Goal: Task Accomplishment & Management: Use online tool/utility

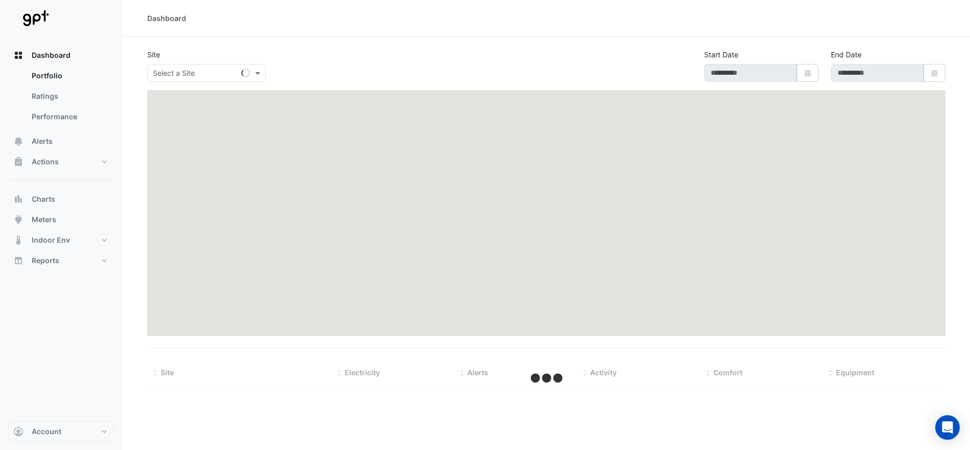
type input "**********"
select select "***"
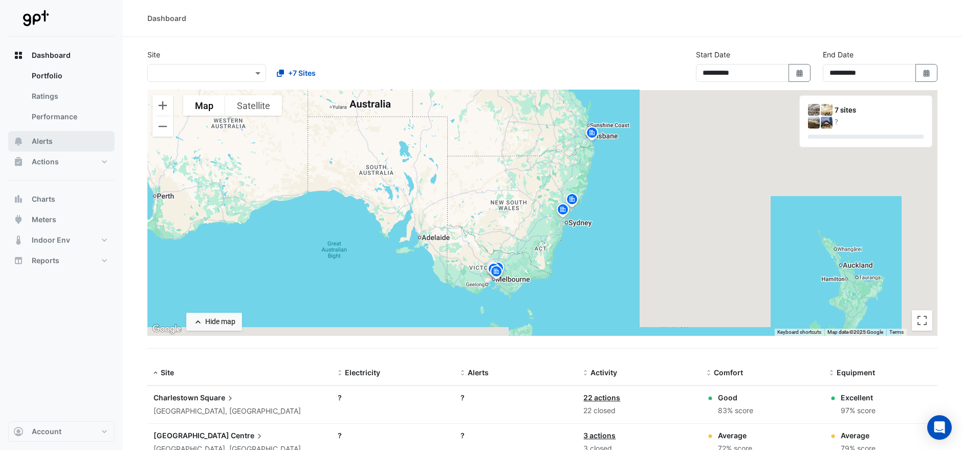
click at [53, 141] on button "Alerts" at bounding box center [61, 141] width 106 height 20
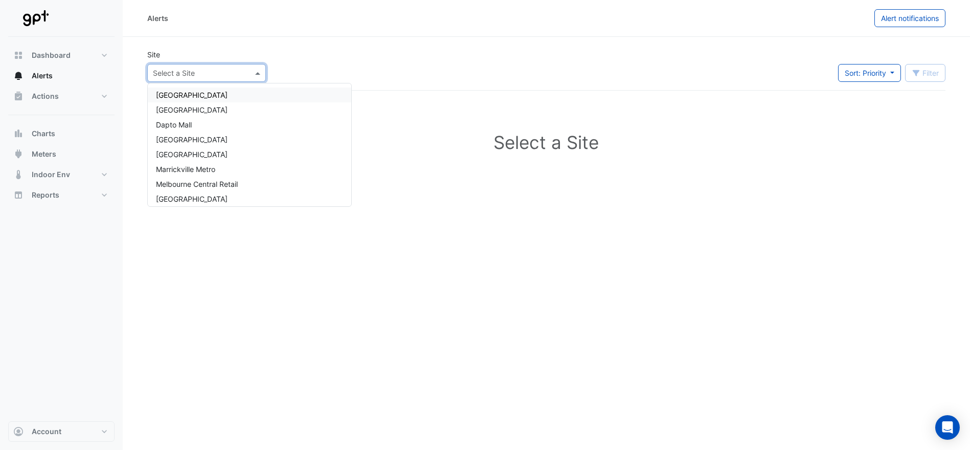
click at [259, 74] on span at bounding box center [259, 73] width 13 height 11
click at [228, 195] on span "[GEOGRAPHIC_DATA]" at bounding box center [192, 198] width 72 height 9
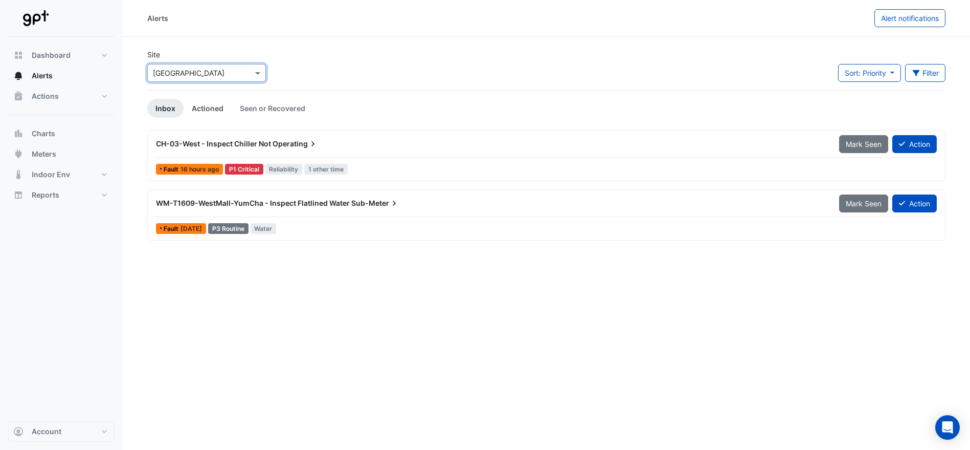
click at [203, 110] on link "Actioned" at bounding box center [208, 108] width 48 height 19
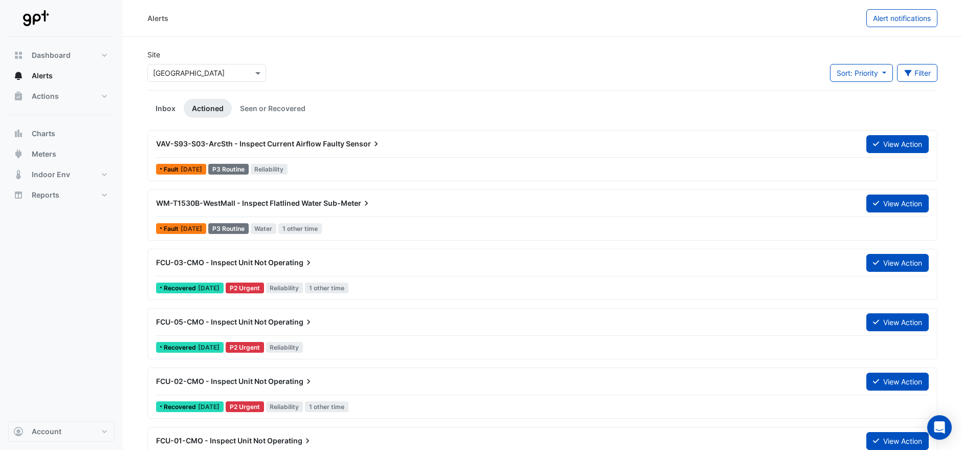
click at [164, 107] on link "Inbox" at bounding box center [165, 108] width 36 height 19
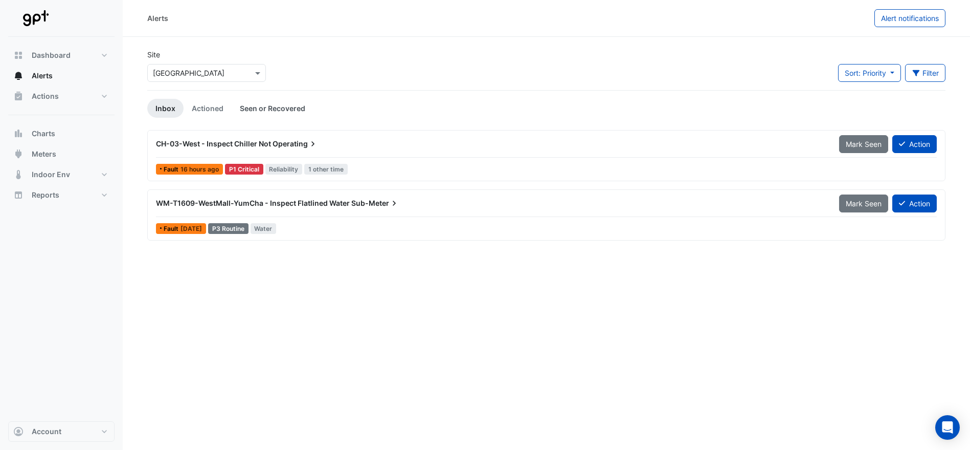
click at [272, 106] on link "Seen or Recovered" at bounding box center [273, 108] width 82 height 19
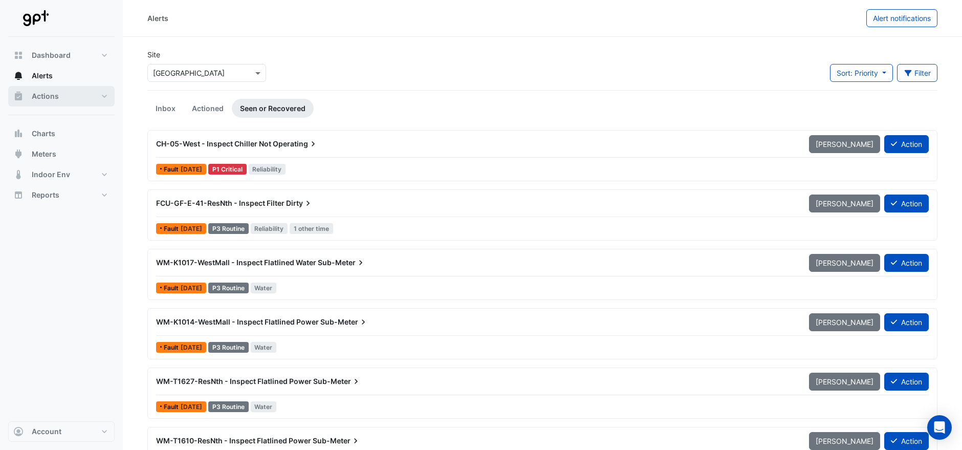
click at [54, 96] on span "Actions" at bounding box center [45, 96] width 27 height 10
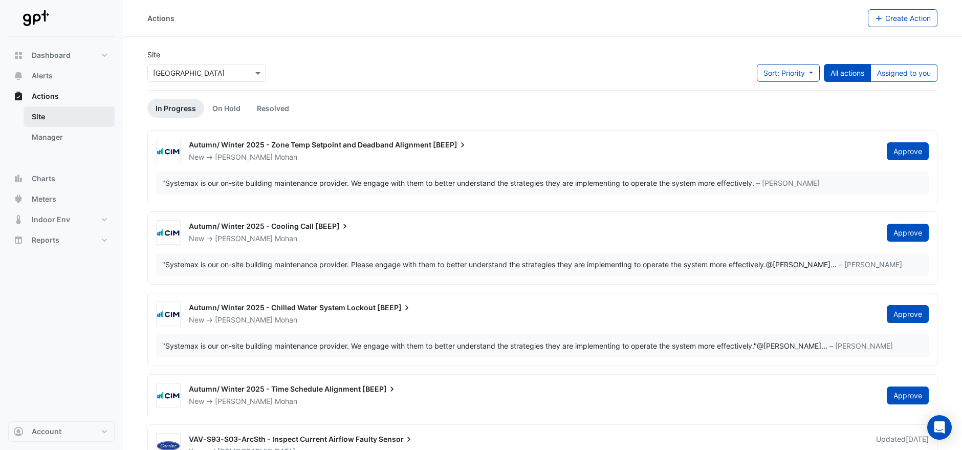
click at [42, 118] on link "Site" at bounding box center [69, 116] width 91 height 20
click at [173, 109] on link "In Progress" at bounding box center [175, 108] width 57 height 19
click at [52, 135] on link "Manager" at bounding box center [69, 137] width 91 height 20
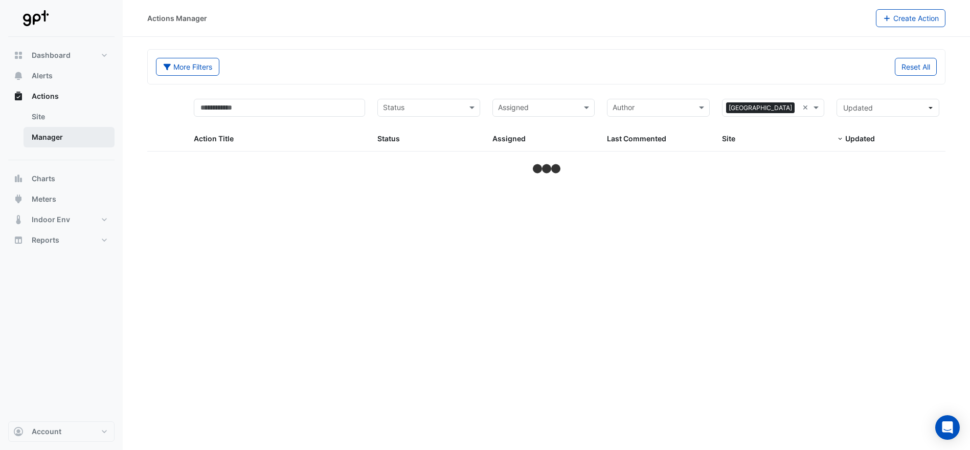
select select "***"
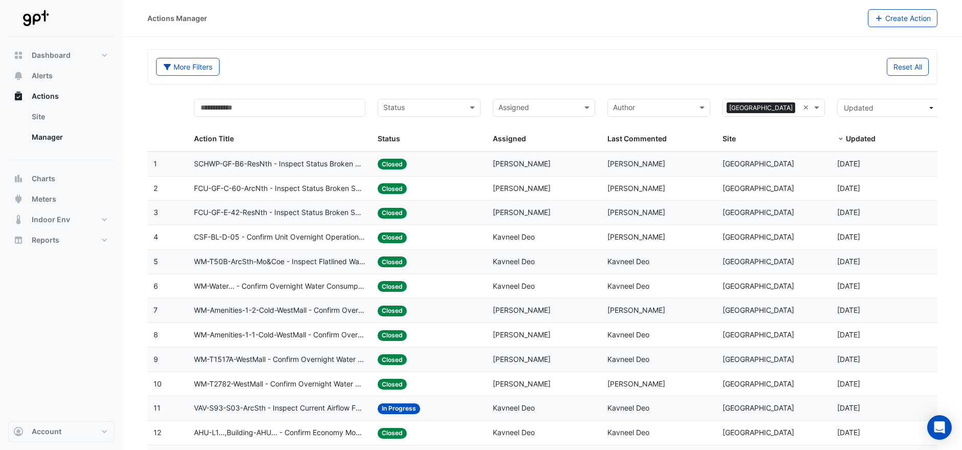
click at [243, 137] on div "Action Title" at bounding box center [277, 139] width 167 height 12
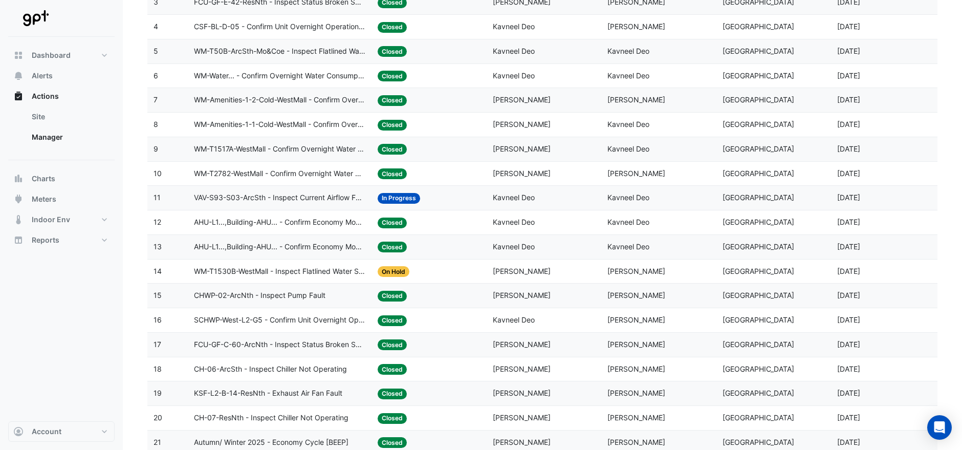
scroll to position [227, 0]
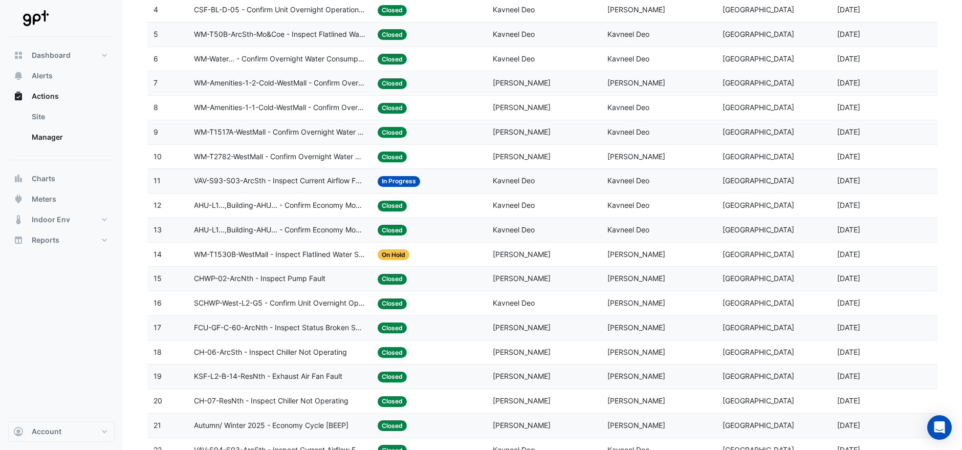
click at [338, 299] on span "SCHWP-West-L2-G5 - Confirm Unit Overnight Operation (Energy Waste)" at bounding box center [279, 303] width 171 height 12
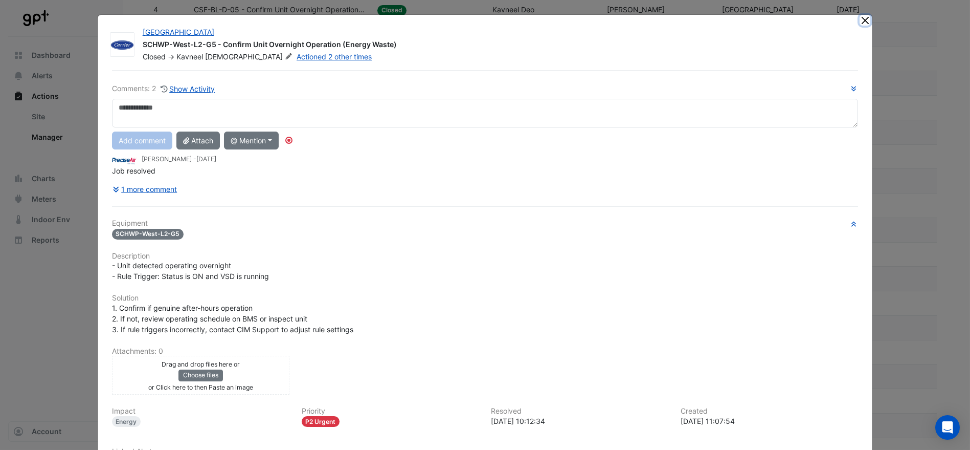
click at [862, 20] on button "Close" at bounding box center [865, 20] width 11 height 11
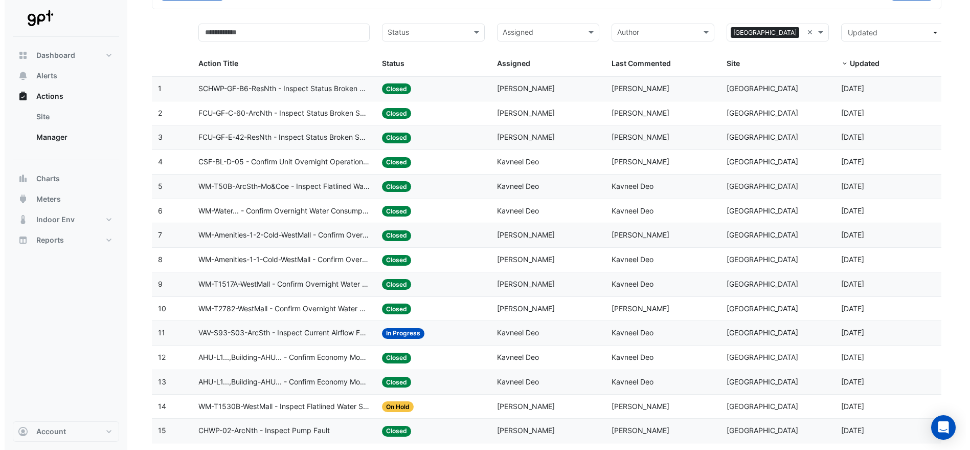
scroll to position [0, 0]
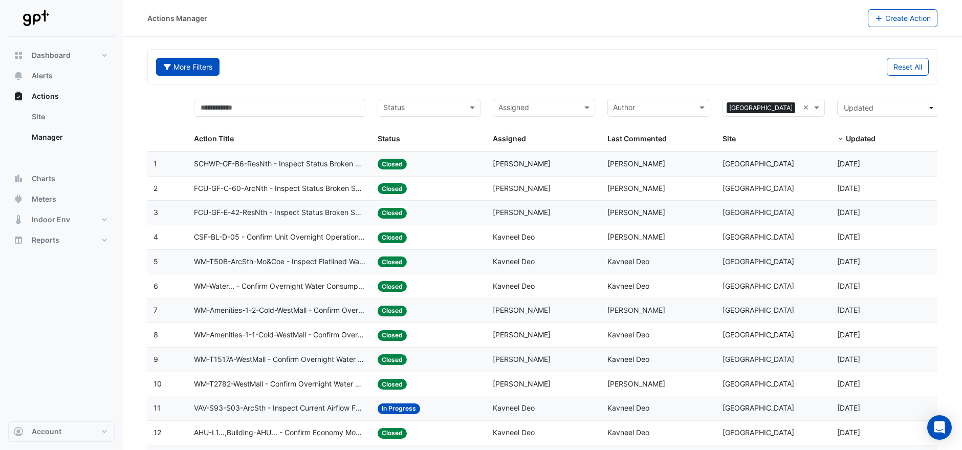
click at [189, 69] on button "More Filters" at bounding box center [187, 67] width 63 height 18
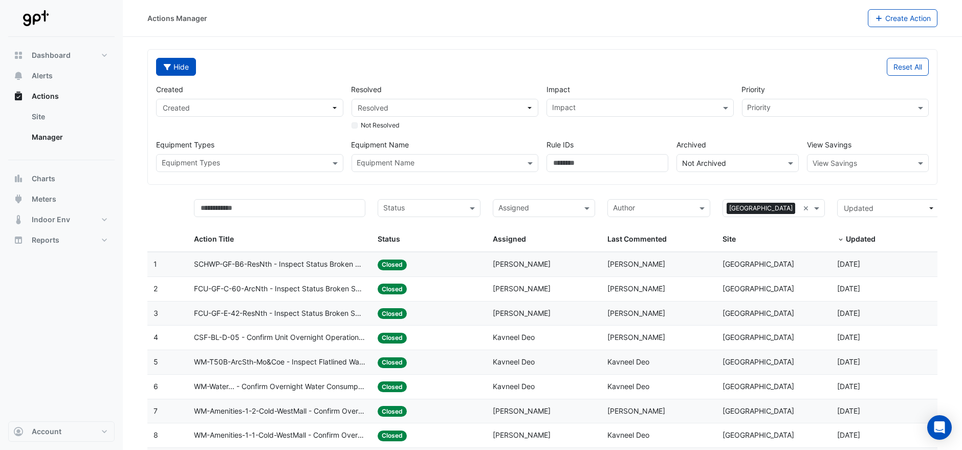
click at [183, 70] on button "Hide" at bounding box center [176, 67] width 40 height 18
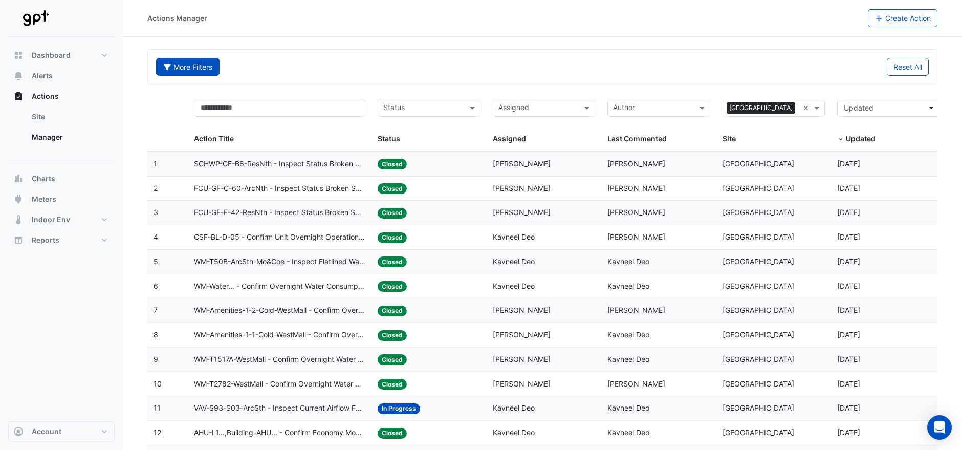
click at [197, 66] on button "More Filters" at bounding box center [187, 67] width 63 height 18
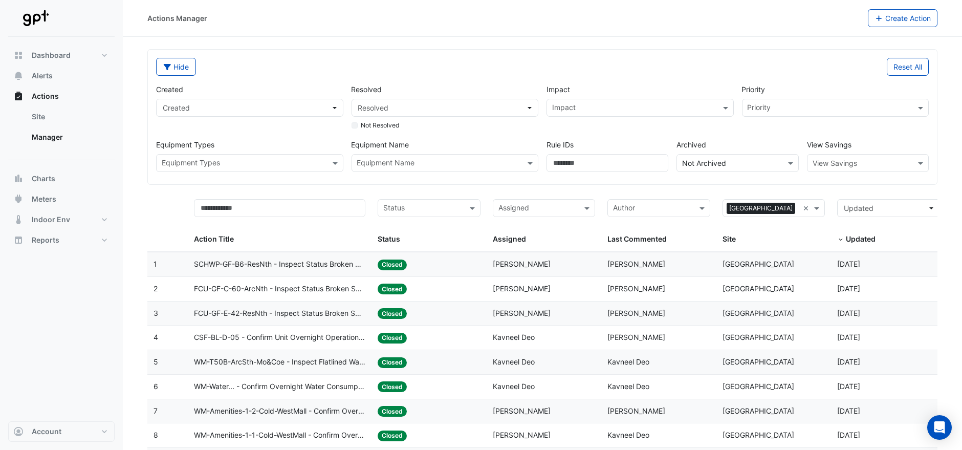
click at [243, 120] on div "Created Created" at bounding box center [249, 107] width 195 height 47
click at [248, 110] on span "Created" at bounding box center [247, 107] width 168 height 11
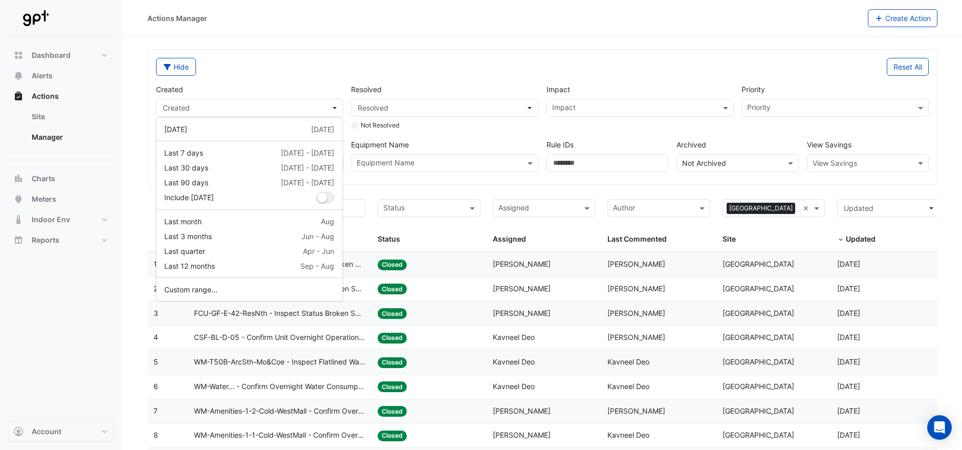
click at [282, 59] on div "Hide" at bounding box center [346, 67] width 392 height 18
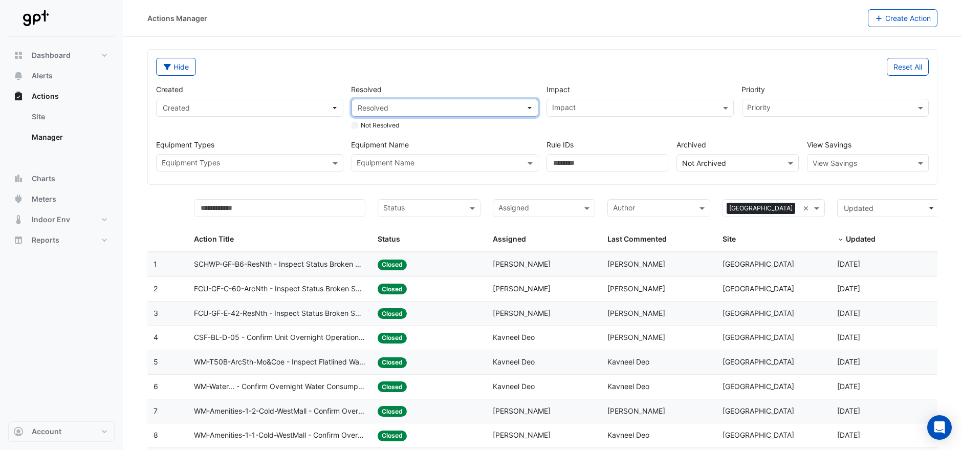
click at [465, 104] on span "Resolved" at bounding box center [442, 107] width 168 height 11
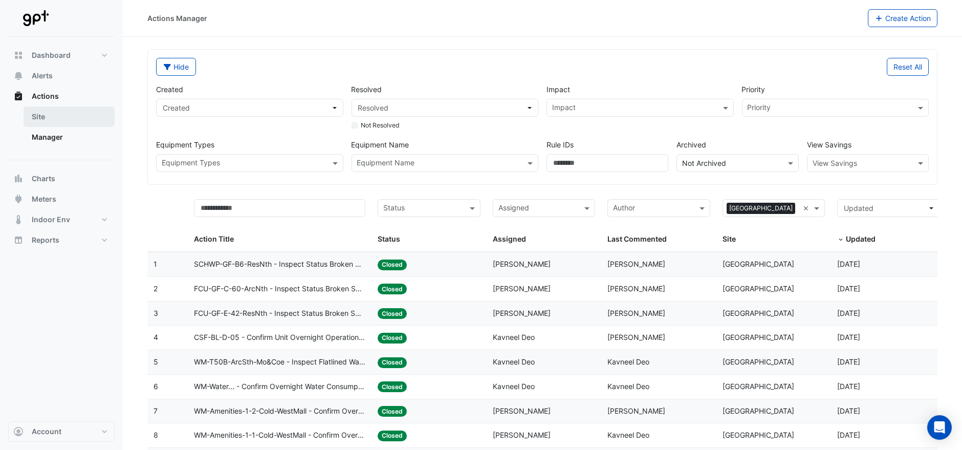
click at [41, 116] on link "Site" at bounding box center [69, 116] width 91 height 20
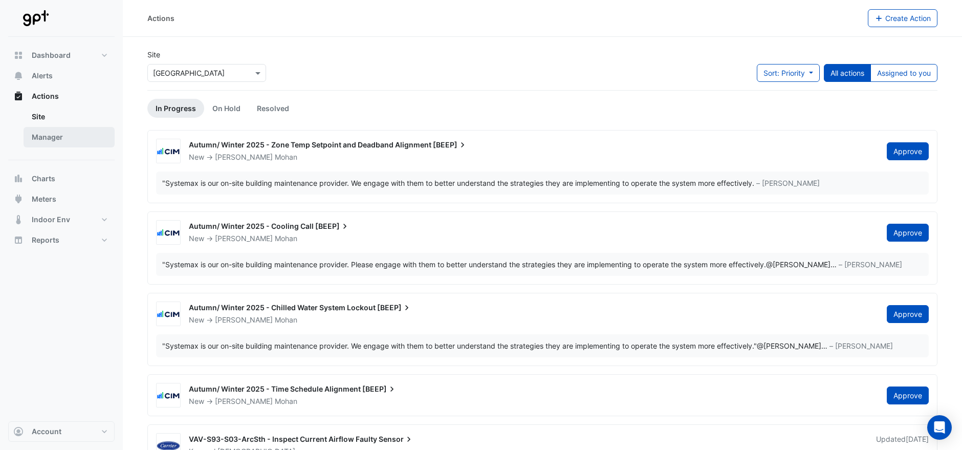
click at [55, 136] on link "Manager" at bounding box center [69, 137] width 91 height 20
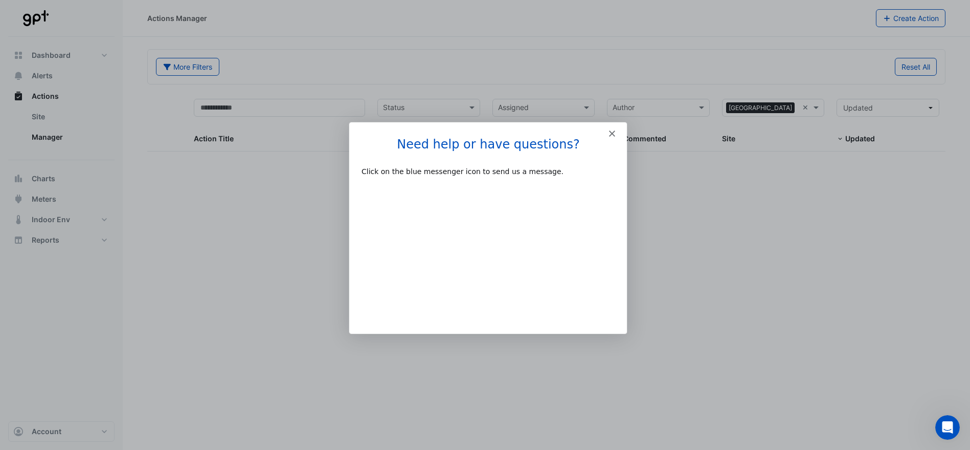
select select "***"
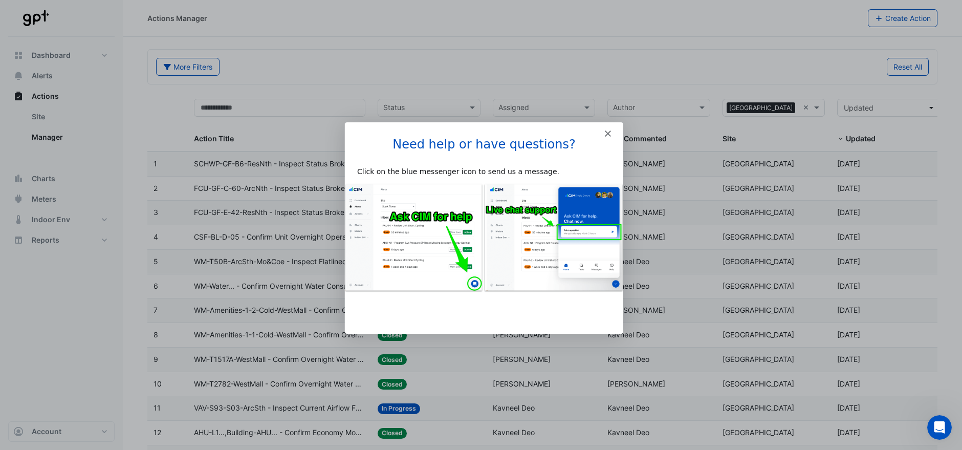
click at [606, 130] on icon "Close" at bounding box center [607, 133] width 6 height 6
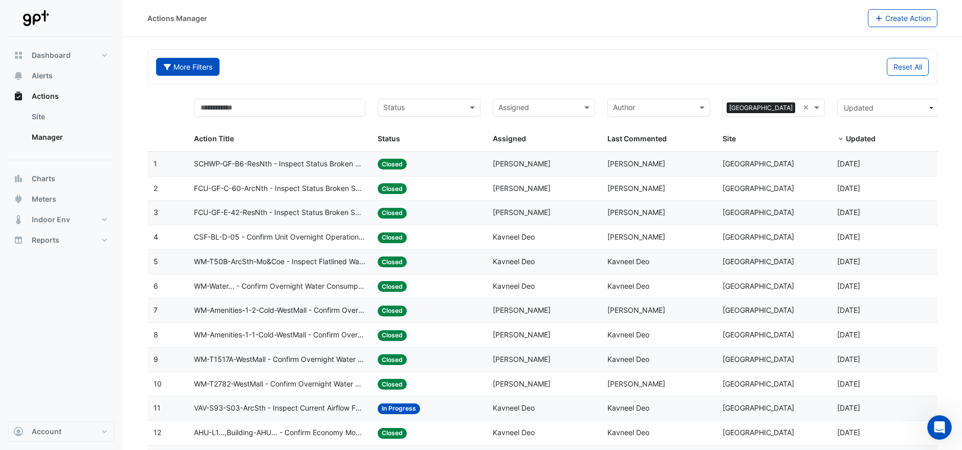
click at [168, 70] on fa-icon "button" at bounding box center [167, 66] width 9 height 9
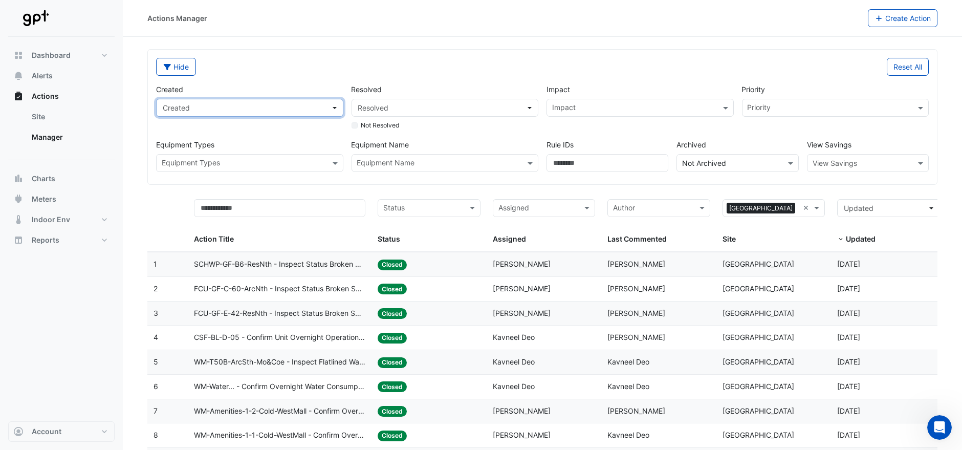
click at [216, 112] on span "Created" at bounding box center [247, 107] width 168 height 11
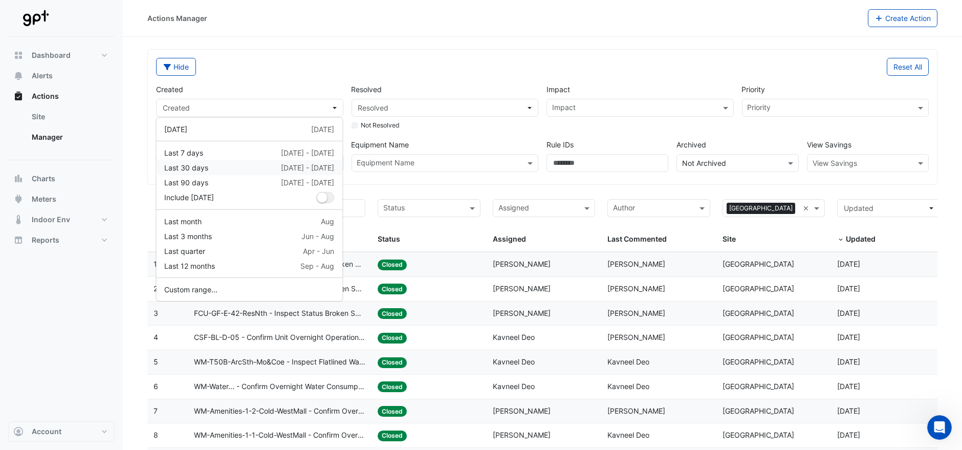
click at [210, 167] on div "Last 30 days [DATE] - [DATE]" at bounding box center [249, 167] width 170 height 11
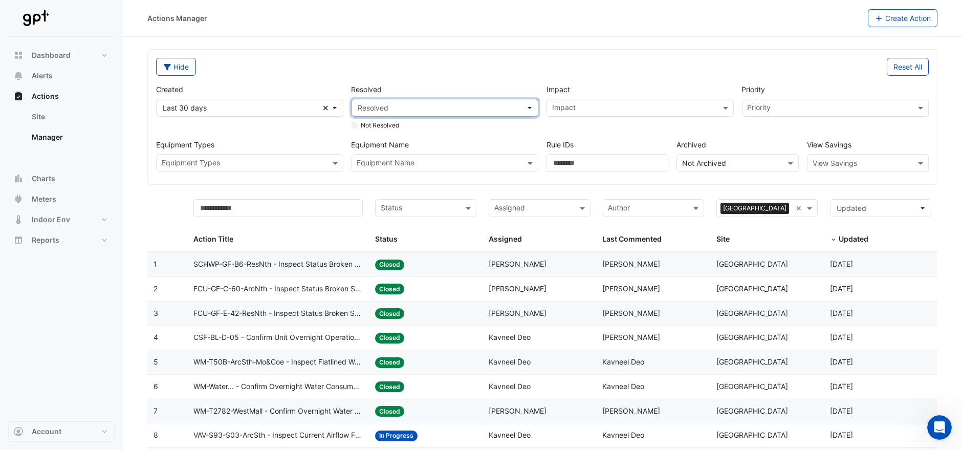
click at [439, 106] on span "Resolved" at bounding box center [442, 107] width 168 height 11
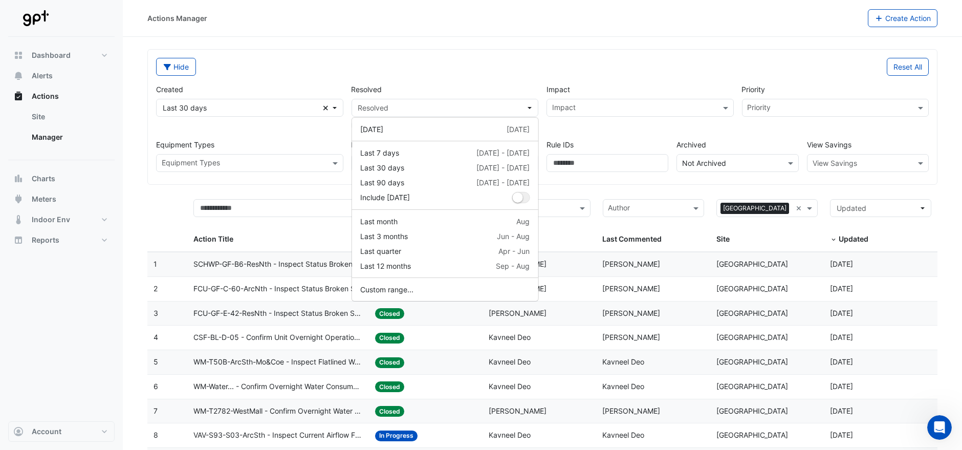
click at [449, 63] on div "Hide" at bounding box center [346, 67] width 392 height 18
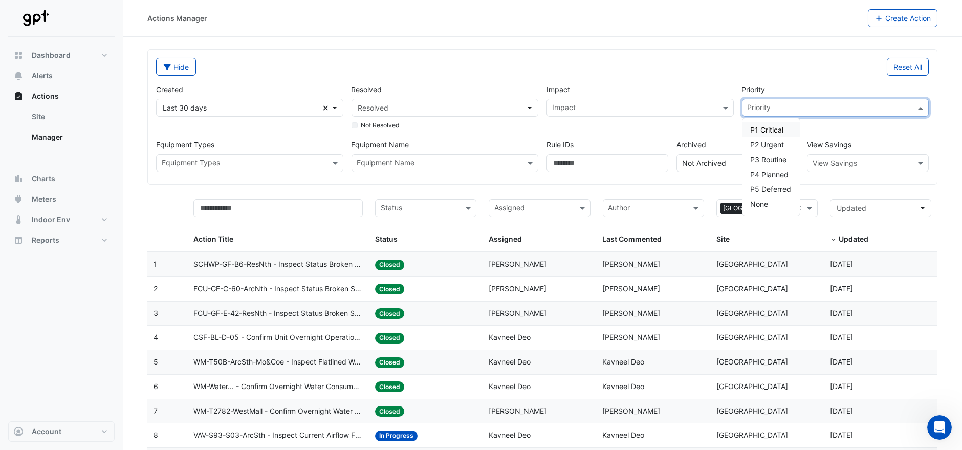
click at [794, 104] on input "text" at bounding box center [829, 108] width 164 height 11
click at [694, 60] on div "Reset All" at bounding box center [738, 67] width 392 height 18
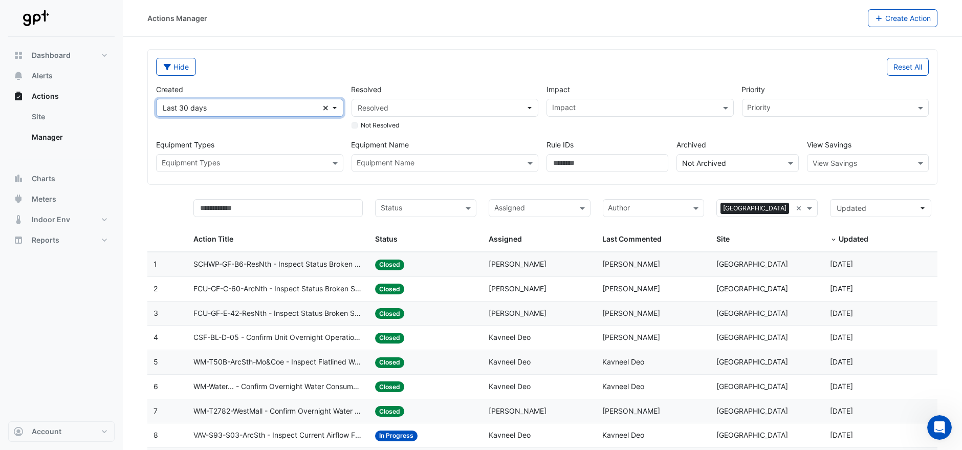
click at [333, 108] on button "Last 30 days Clear" at bounding box center [249, 108] width 187 height 18
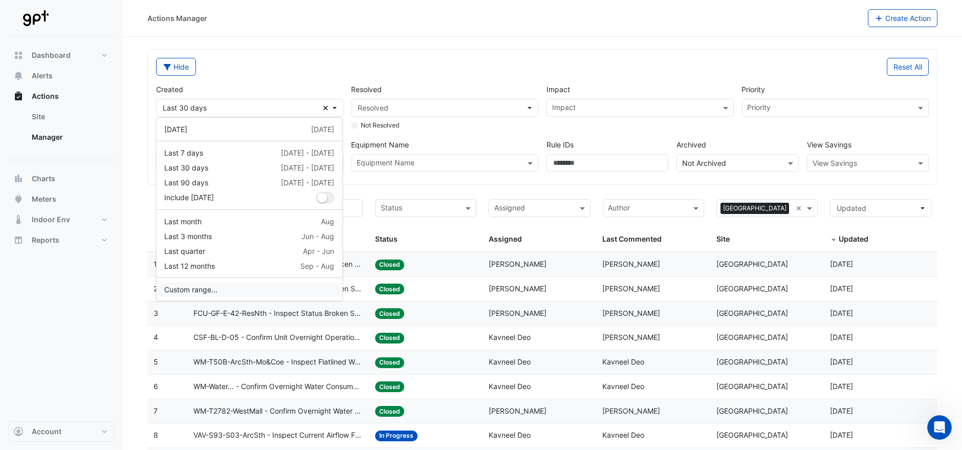
click at [195, 285] on button "Custom range..." at bounding box center [249, 289] width 186 height 15
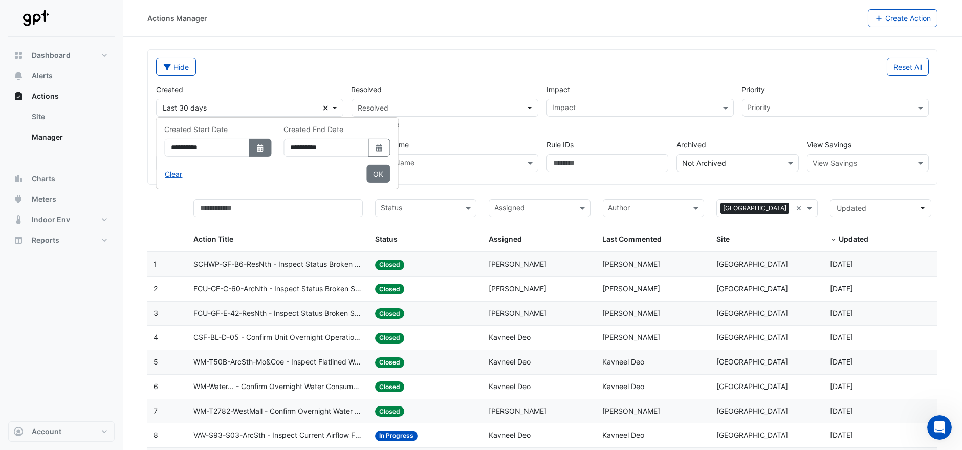
click at [264, 146] on icon "Select Date" at bounding box center [259, 147] width 9 height 7
select select "*"
select select "****"
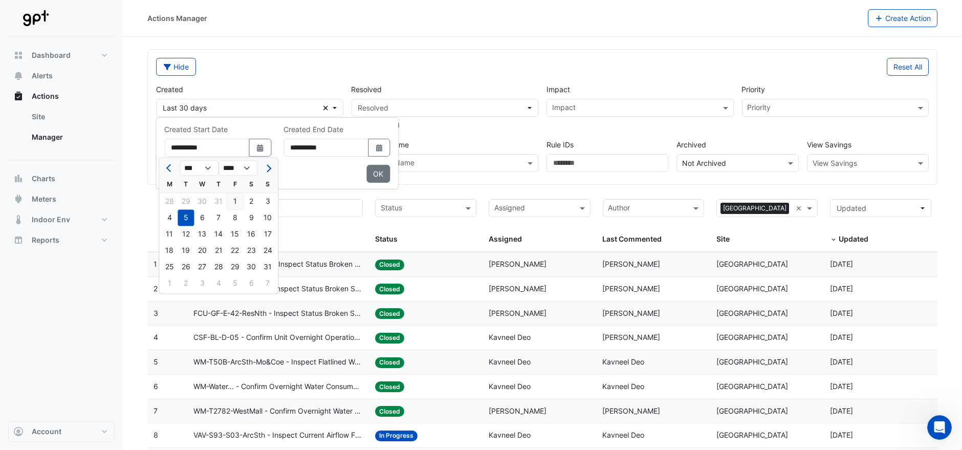
click at [234, 199] on div "1" at bounding box center [235, 201] width 16 height 16
type input "**********"
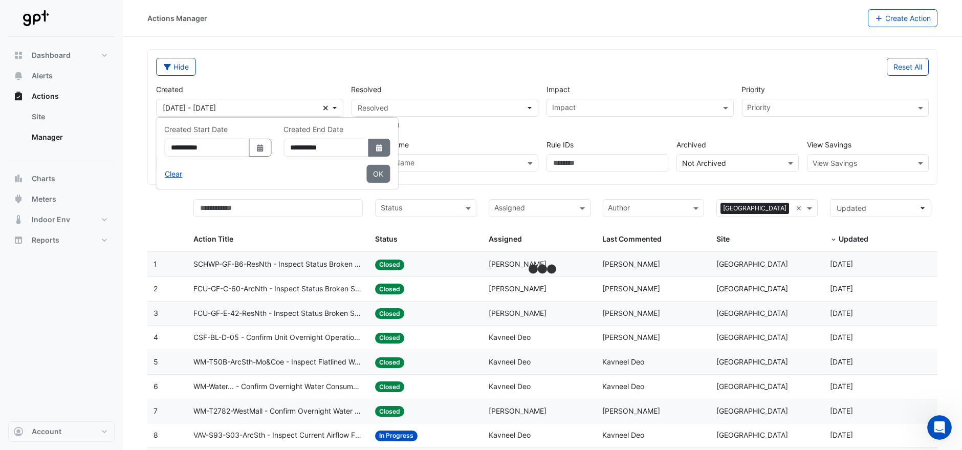
click at [384, 147] on icon "Select Date" at bounding box center [378, 147] width 9 height 7
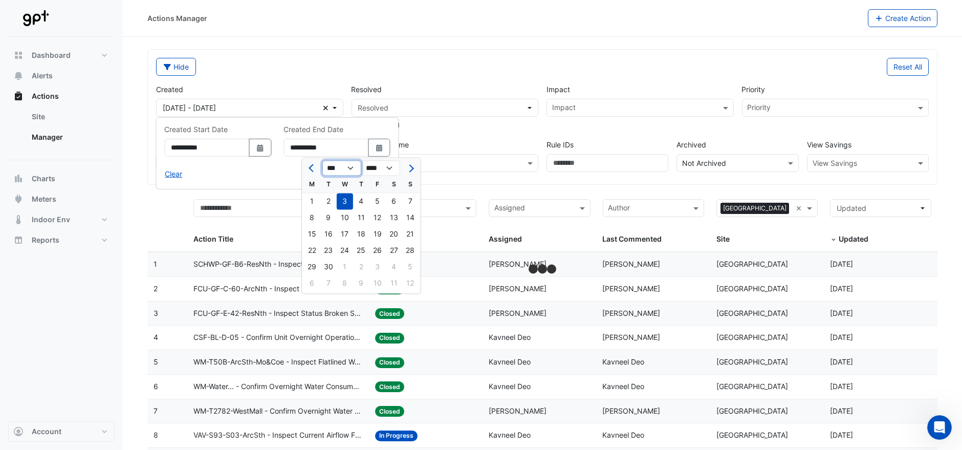
click at [352, 164] on select "*** *** *** *** ***" at bounding box center [341, 168] width 39 height 15
select select "*"
click at [322, 161] on select "*** *** *** *** ***" at bounding box center [341, 168] width 39 height 15
click at [409, 265] on div "31" at bounding box center [410, 266] width 16 height 16
type input "**********"
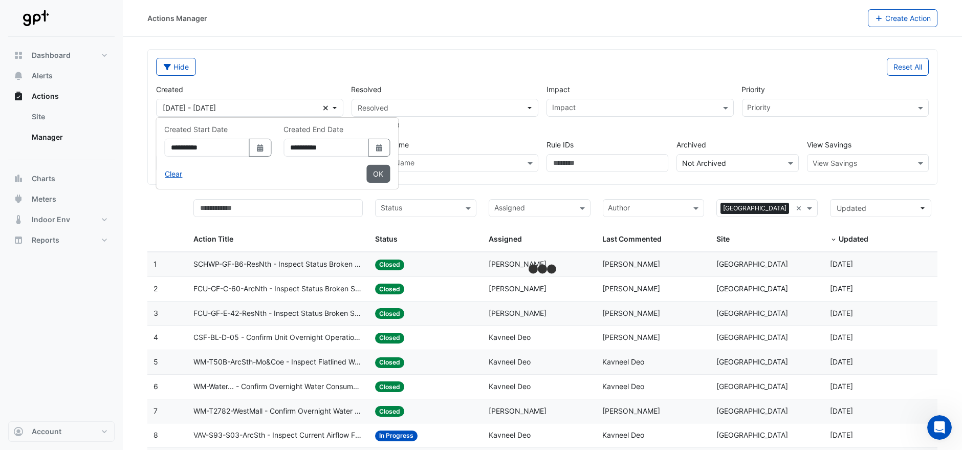
click at [390, 165] on button "OK" at bounding box center [378, 174] width 24 height 18
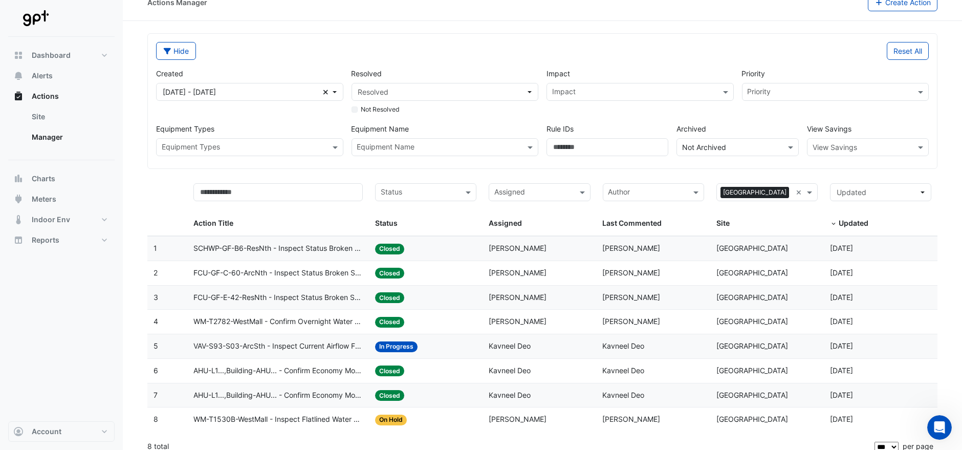
scroll to position [23, 0]
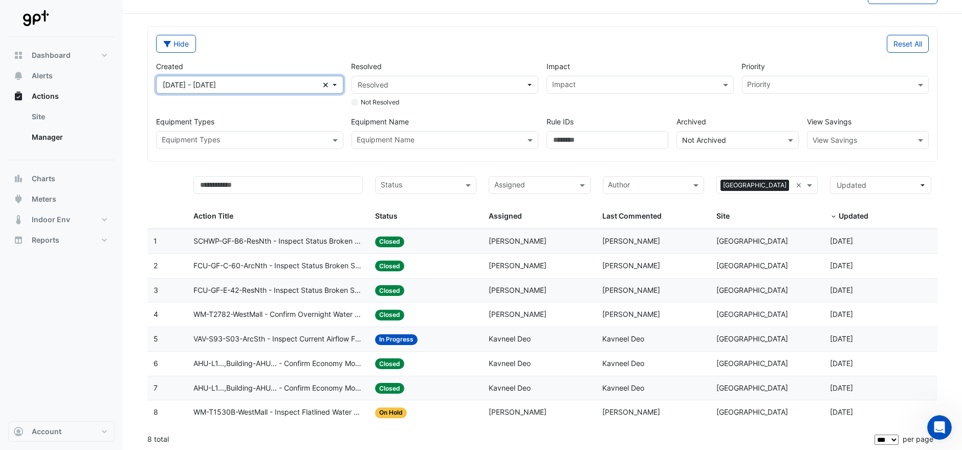
click at [290, 83] on span "[DATE] - [DATE]" at bounding box center [243, 84] width 160 height 11
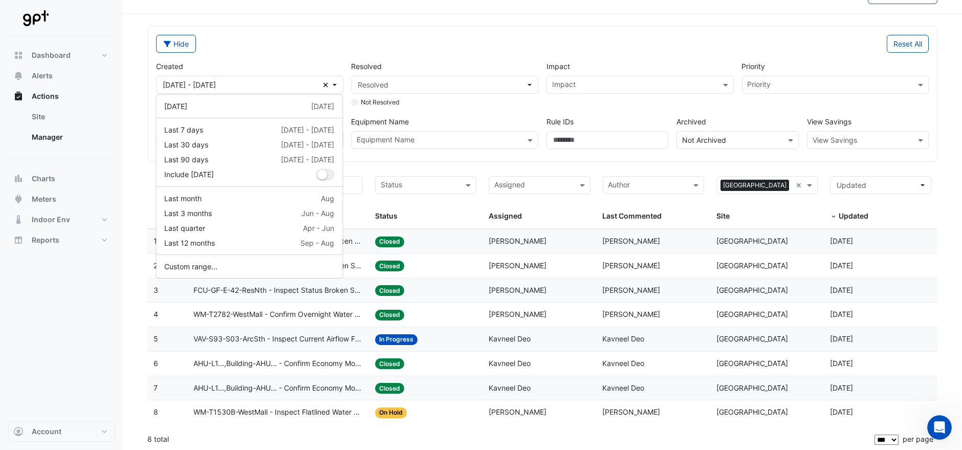
click at [304, 40] on div "Hide" at bounding box center [346, 44] width 392 height 18
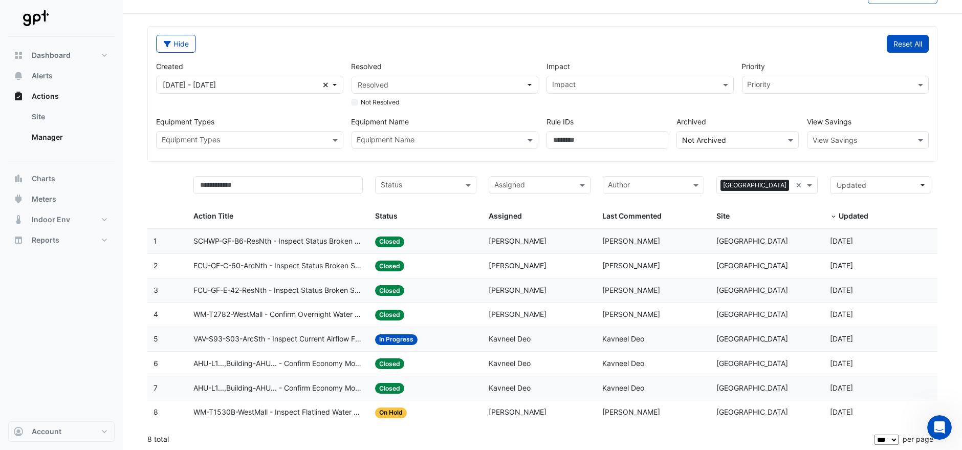
click at [913, 43] on button "Reset All" at bounding box center [907, 44] width 42 height 18
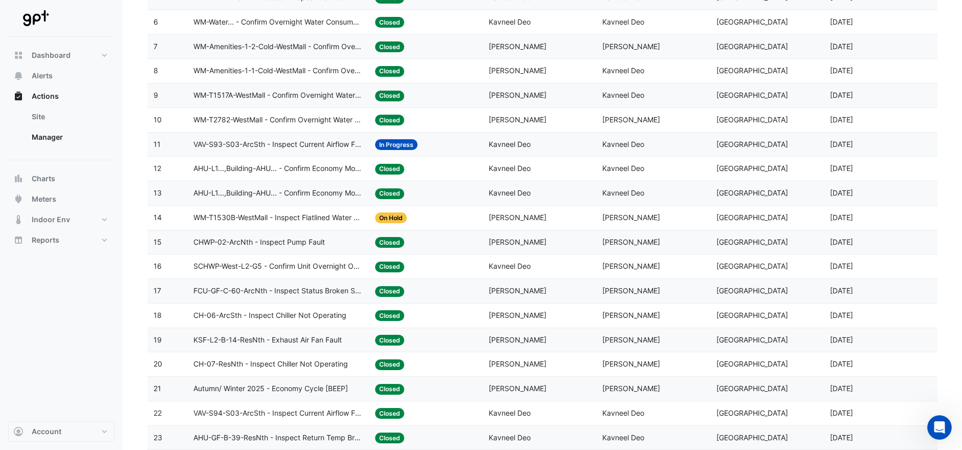
scroll to position [307, 0]
